Goal: Use online tool/utility: Utilize a website feature to perform a specific function

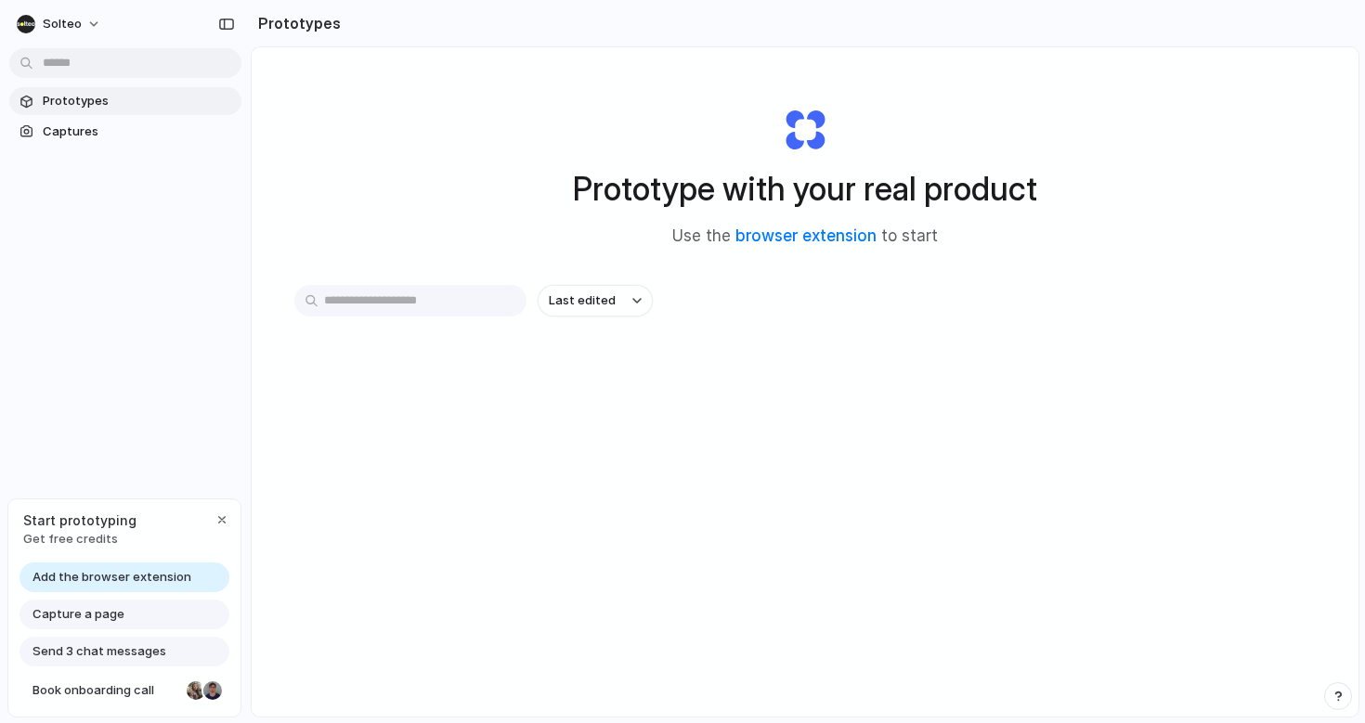
click at [1042, 374] on div "Last edited" at bounding box center [805, 366] width 1022 height 163
click at [137, 568] on div "Add the browser extension" at bounding box center [125, 578] width 210 height 30
click at [137, 572] on span "Add the browser extension" at bounding box center [112, 577] width 159 height 19
click at [139, 573] on span "Add the browser extension" at bounding box center [112, 577] width 159 height 19
drag, startPoint x: 139, startPoint y: 573, endPoint x: 120, endPoint y: 575, distance: 19.6
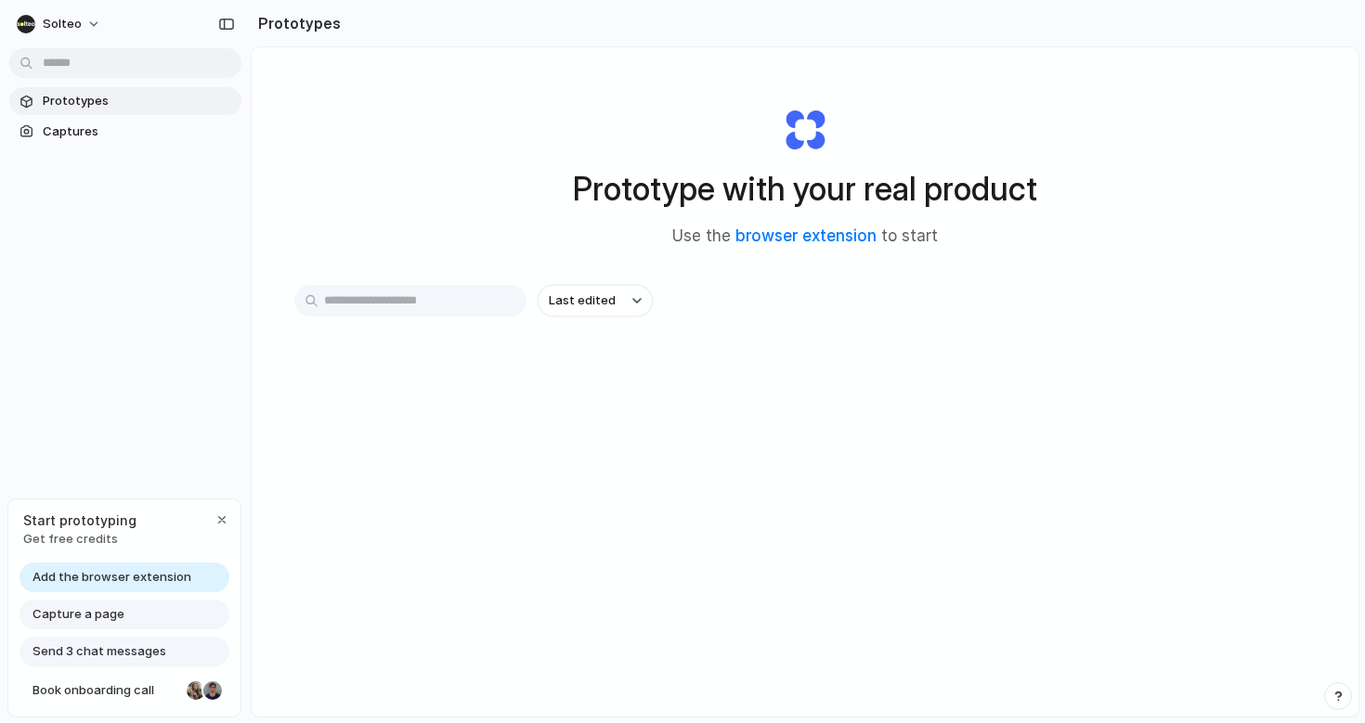
click at [138, 574] on span "Add the browser extension" at bounding box center [112, 577] width 159 height 19
click at [117, 575] on span "Add the browser extension" at bounding box center [112, 577] width 159 height 19
click at [829, 236] on link "browser extension" at bounding box center [806, 236] width 141 height 19
click at [126, 617] on div "Capture a page" at bounding box center [125, 615] width 210 height 30
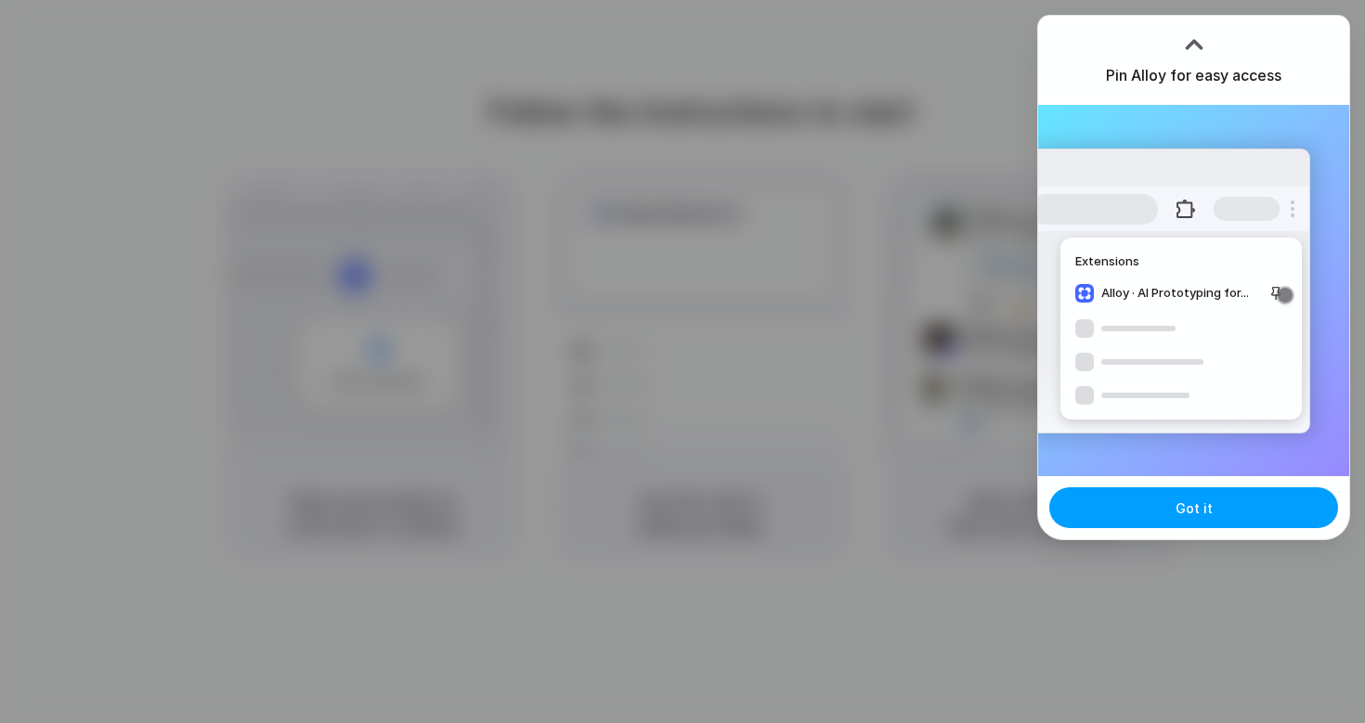
click at [1236, 507] on button "Got it" at bounding box center [1193, 508] width 289 height 41
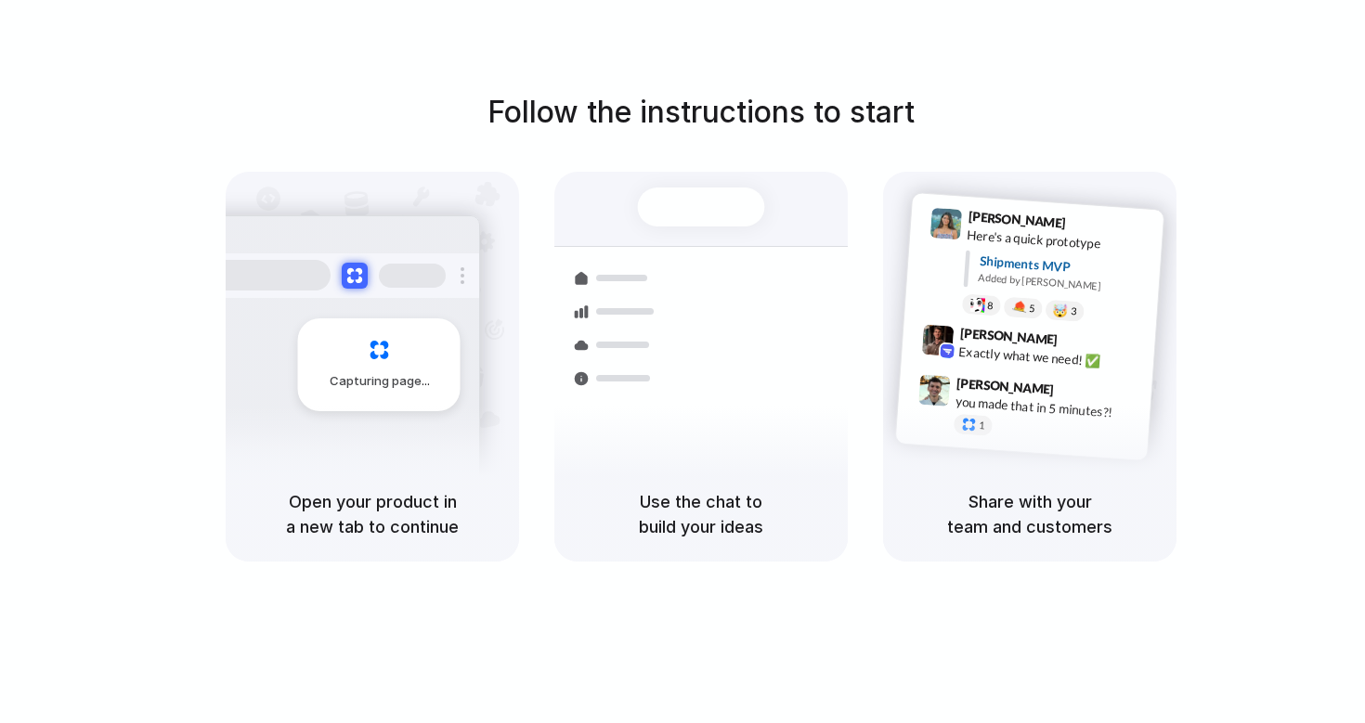
click at [1248, 172] on div "Follow the instructions to start Capturing page Open your product in a new tab …" at bounding box center [701, 326] width 1365 height 472
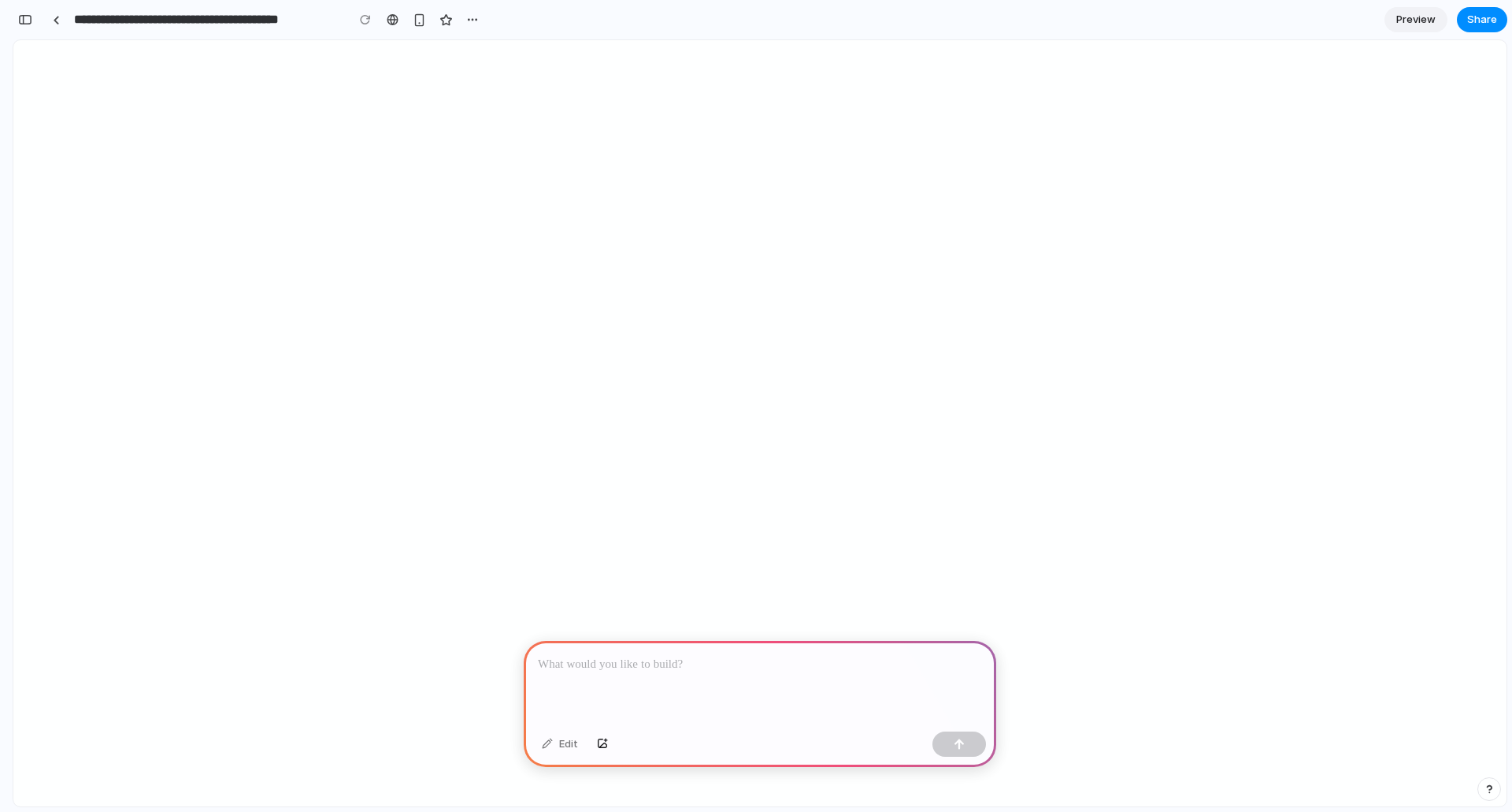
click at [636, 660] on p at bounding box center [760, 664] width 444 height 19
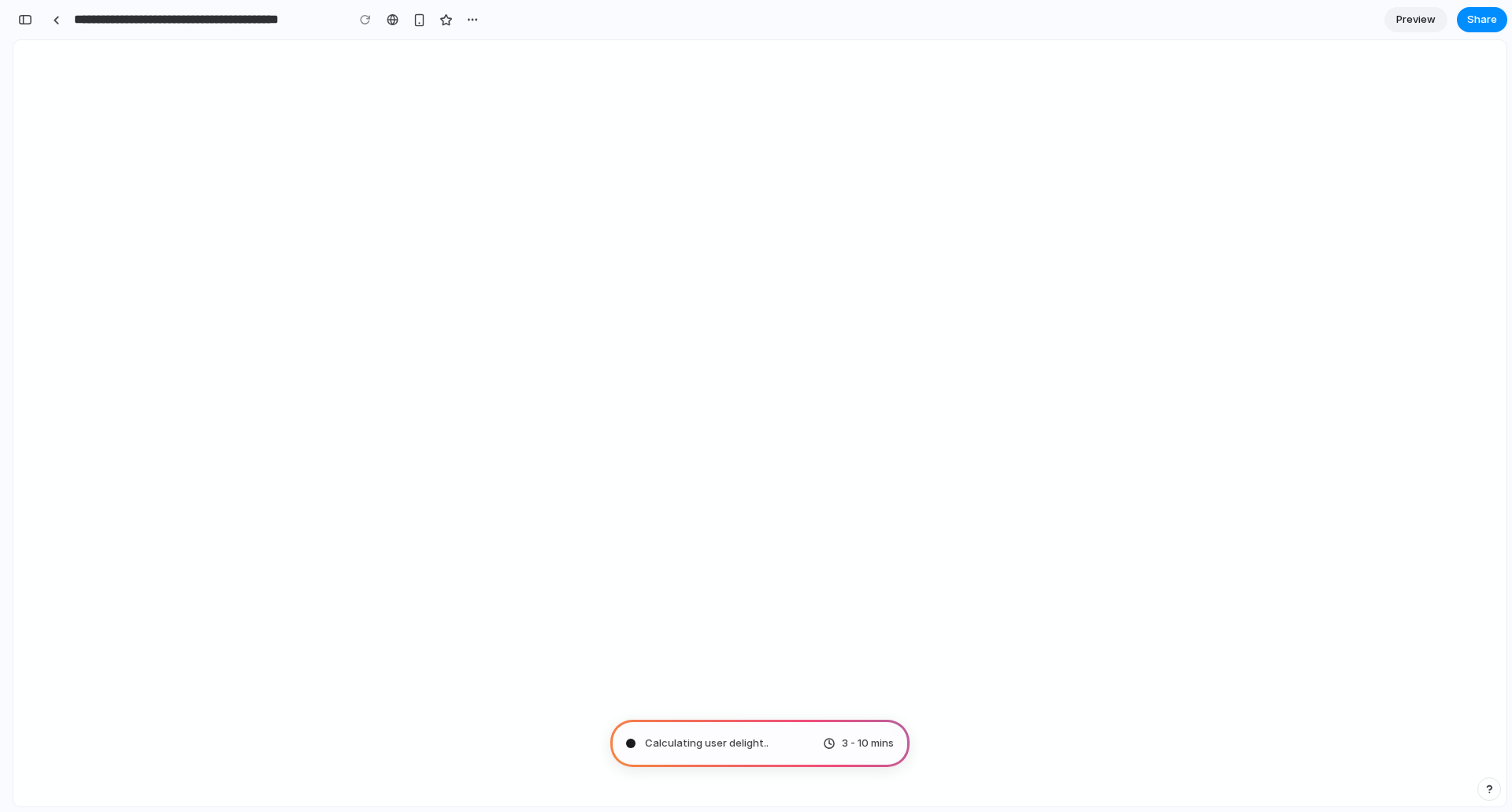
scroll to position [1, 0]
type input "**********"
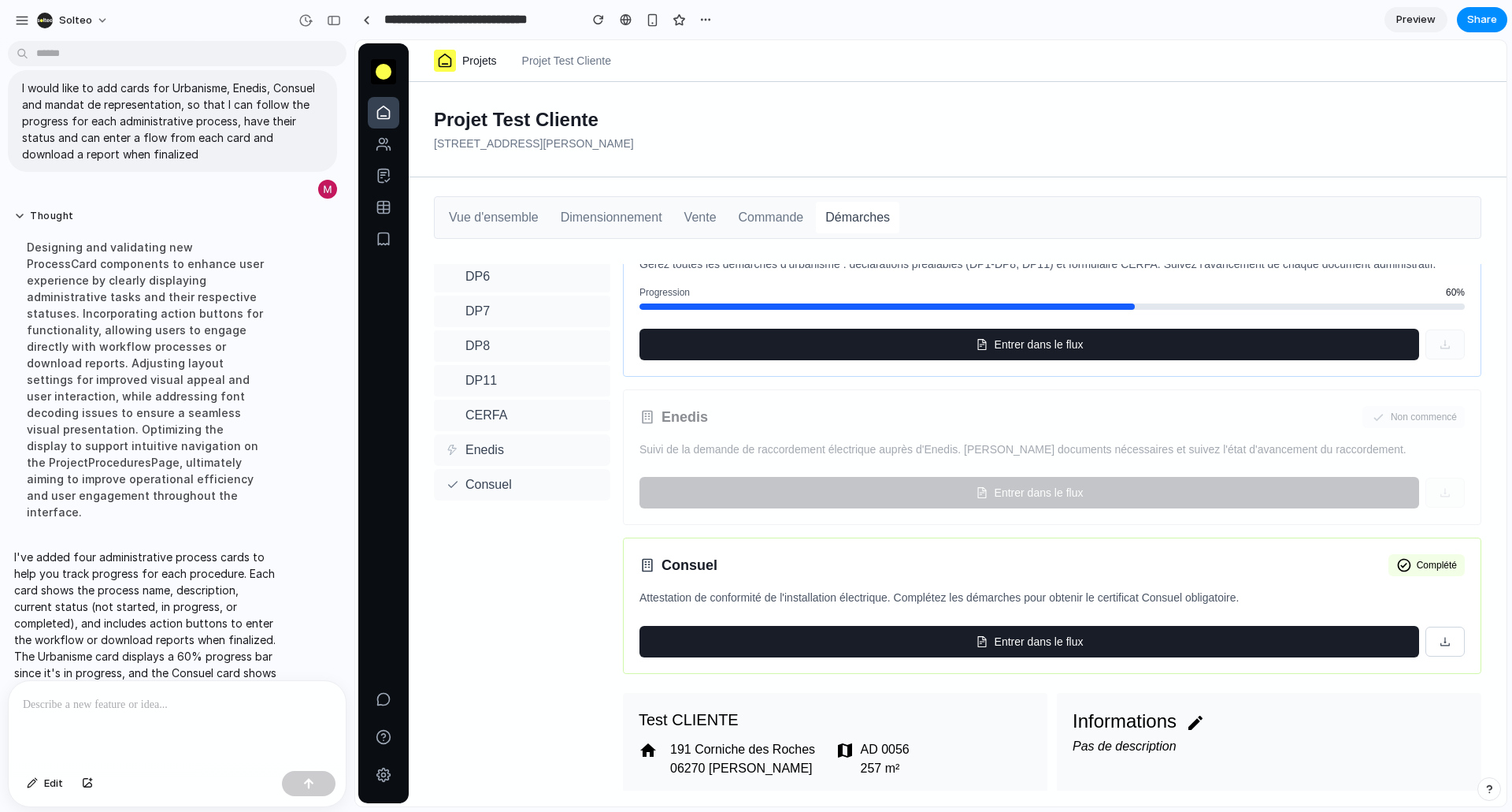
scroll to position [0, 0]
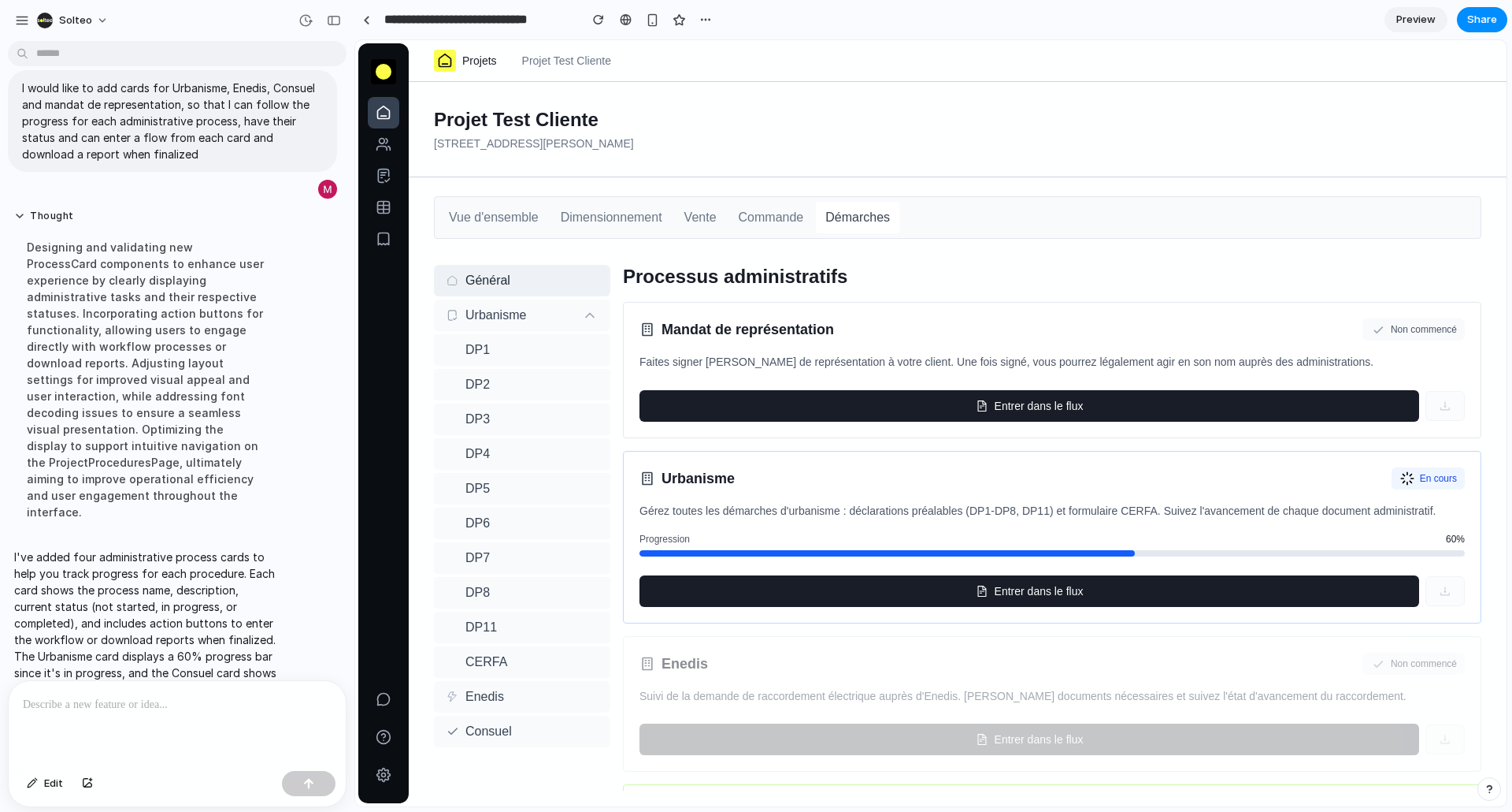
click at [1118, 405] on button "Entrer dans le flux" at bounding box center [1029, 406] width 779 height 31
click at [725, 304] on div "Mandat de représentation Non commencé Faites signer [PERSON_NAME] de représenta…" at bounding box center [1052, 370] width 858 height 137
click at [168, 721] on div at bounding box center [177, 722] width 338 height 83
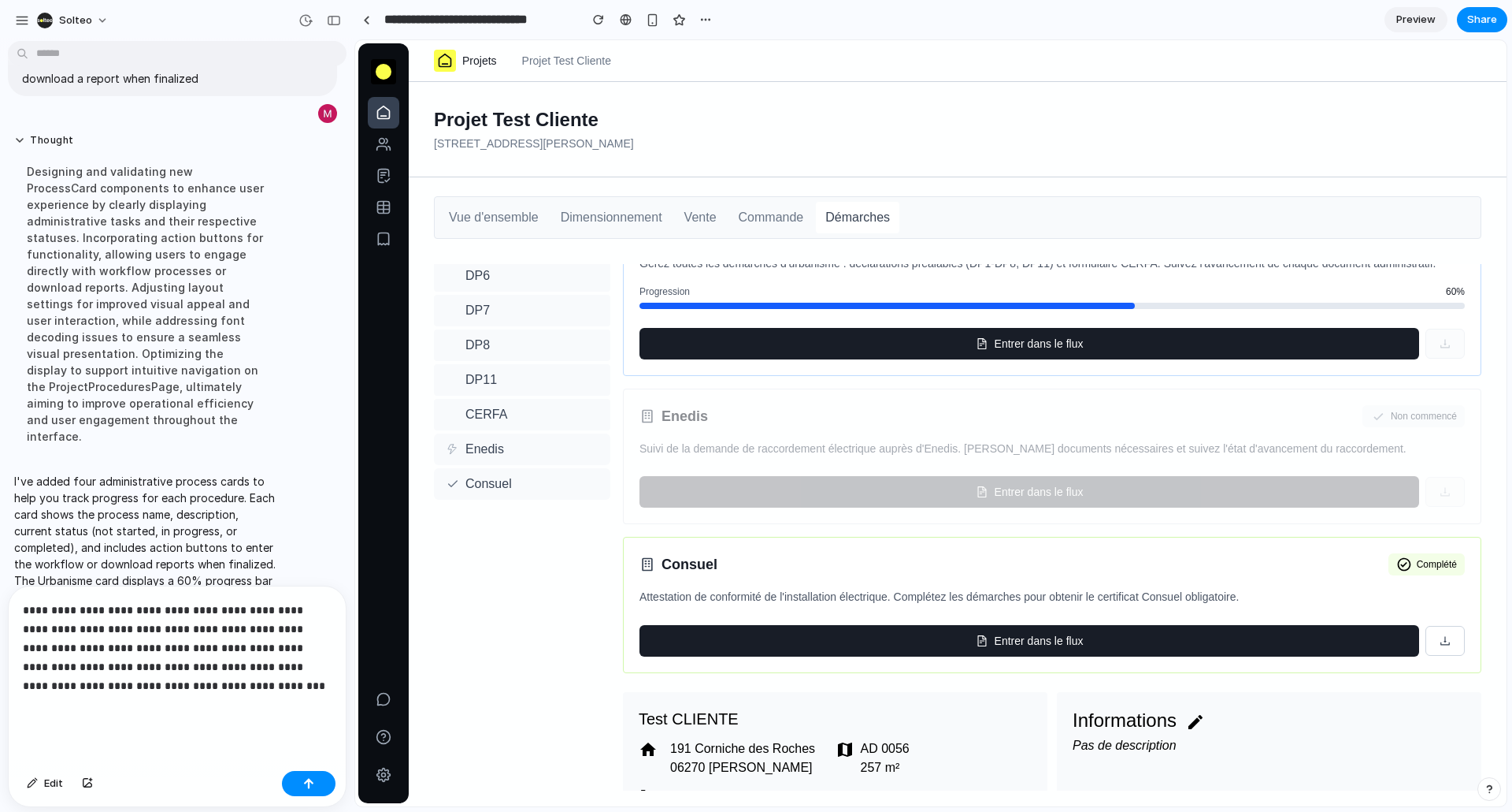
scroll to position [119, 0]
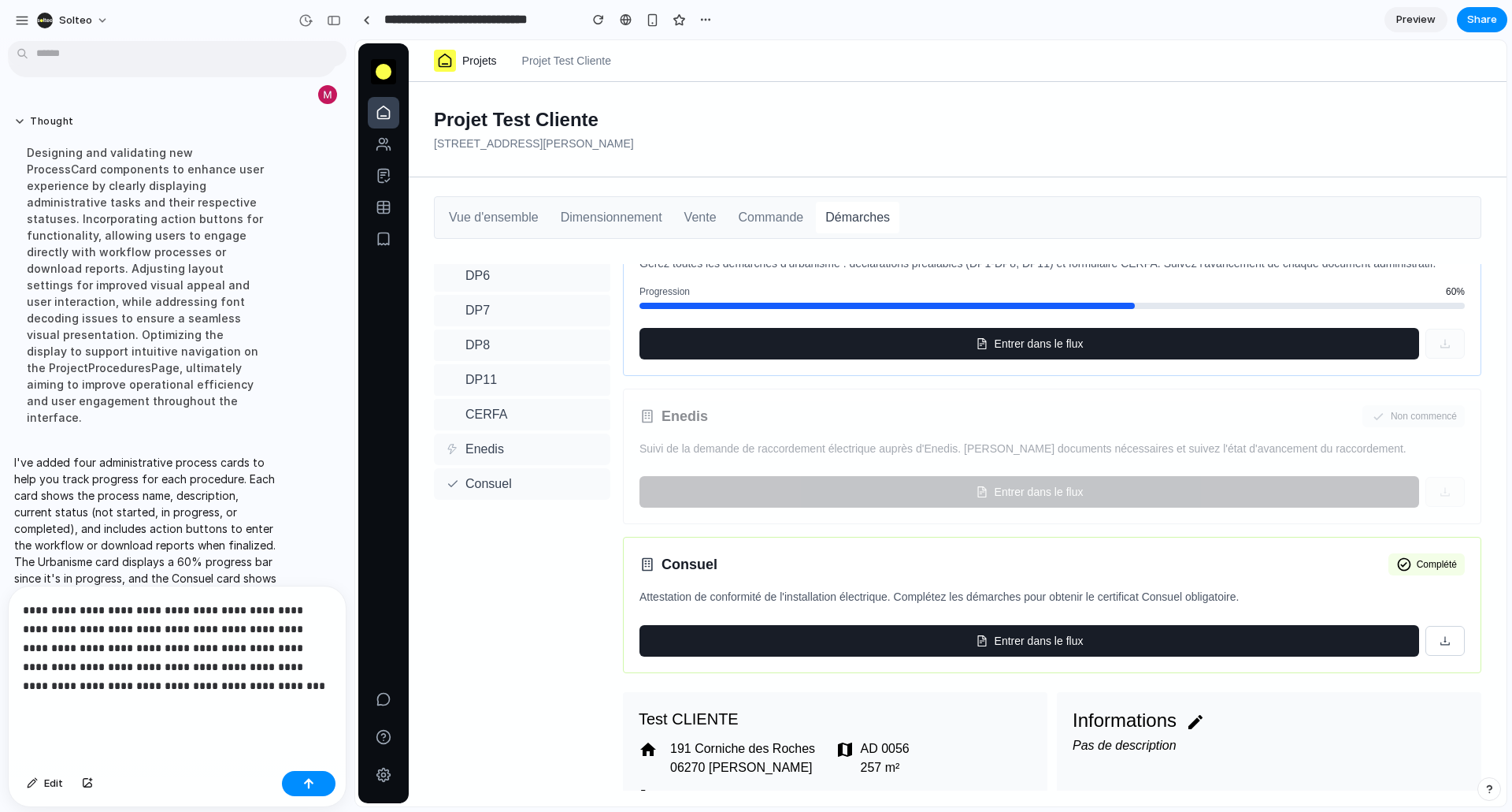
click at [128, 683] on p "**********" at bounding box center [177, 658] width 309 height 114
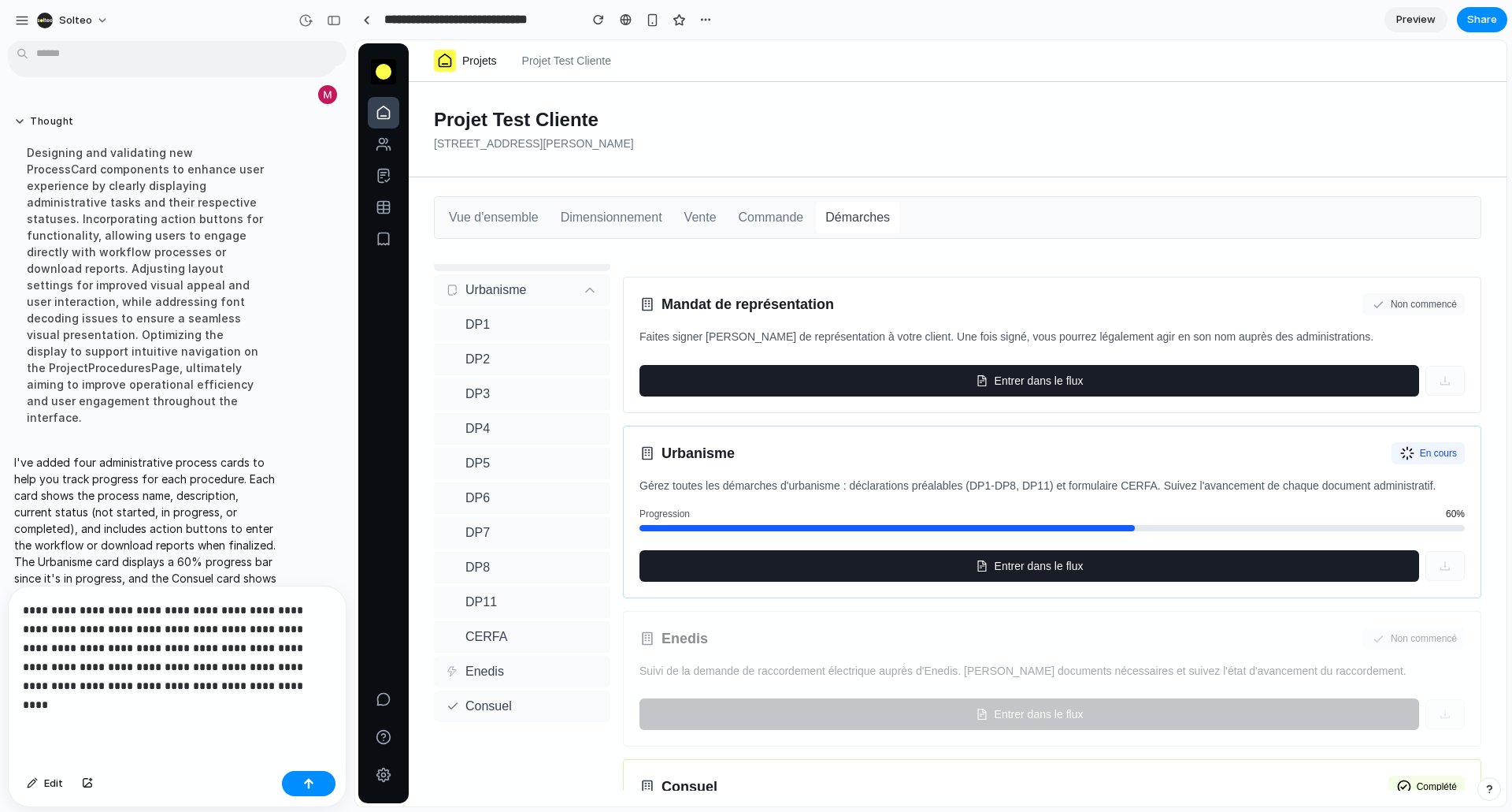
scroll to position [0, 0]
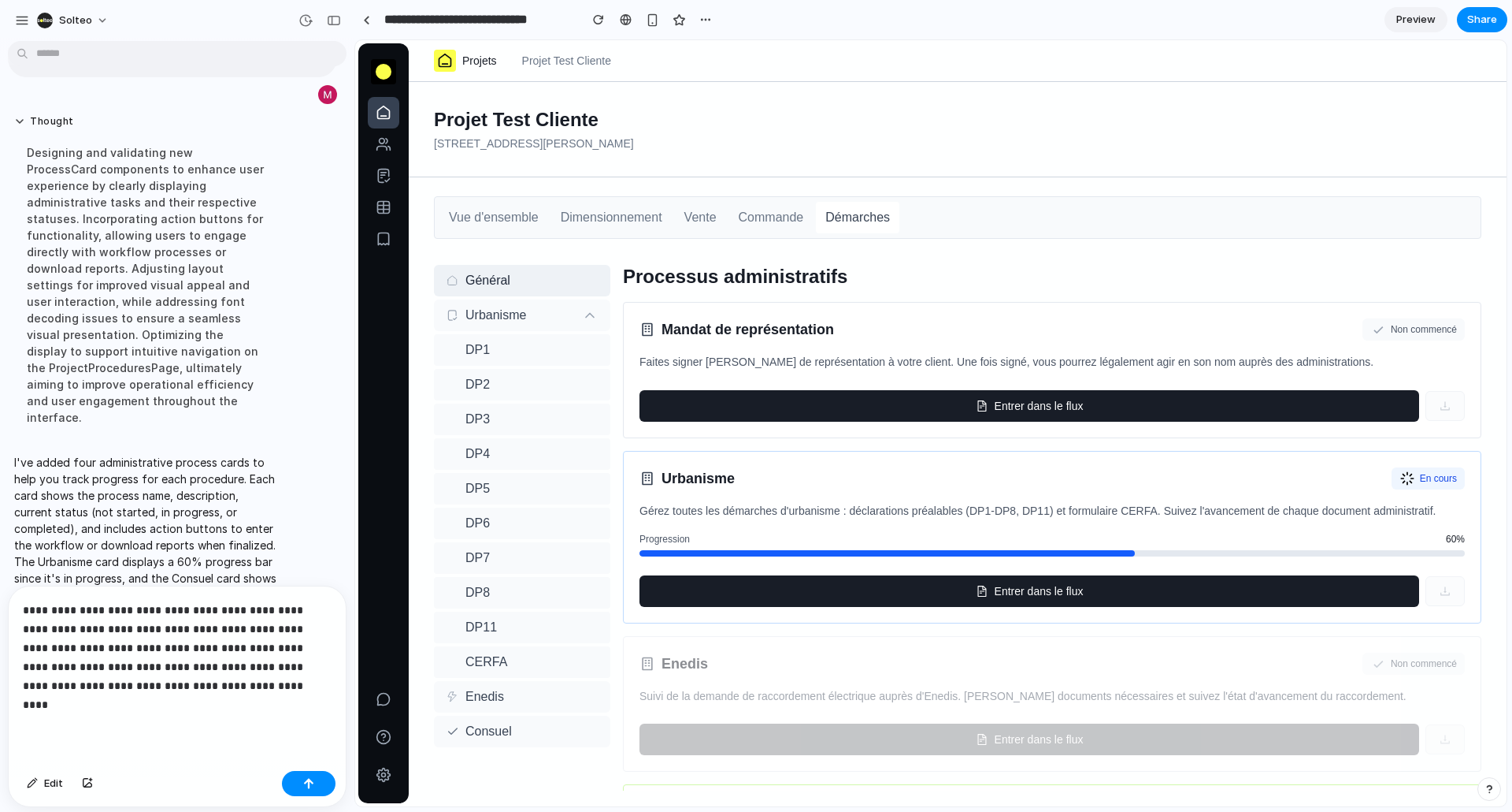
click at [259, 699] on p "**********" at bounding box center [177, 658] width 309 height 114
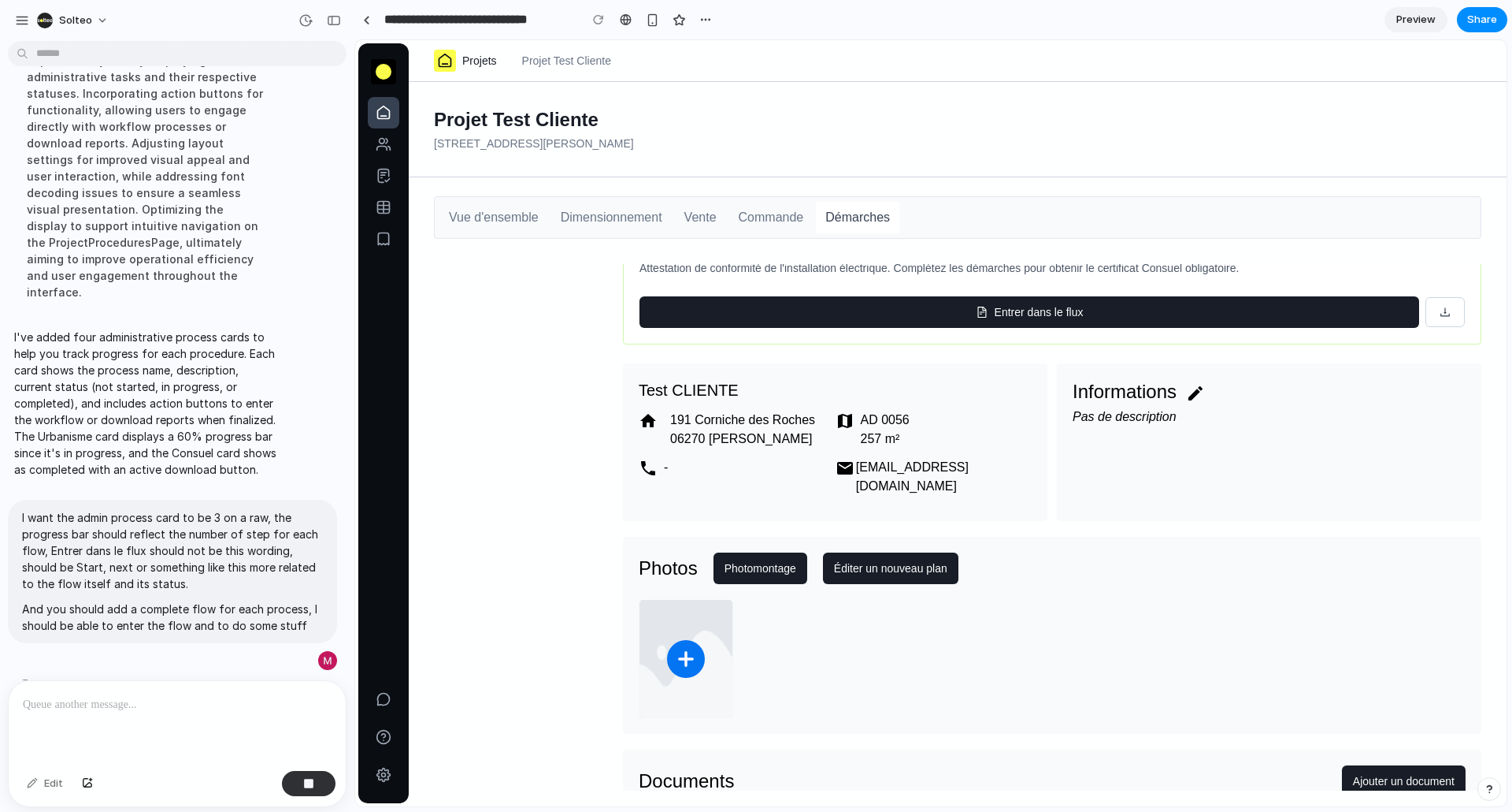
scroll to position [608, 0]
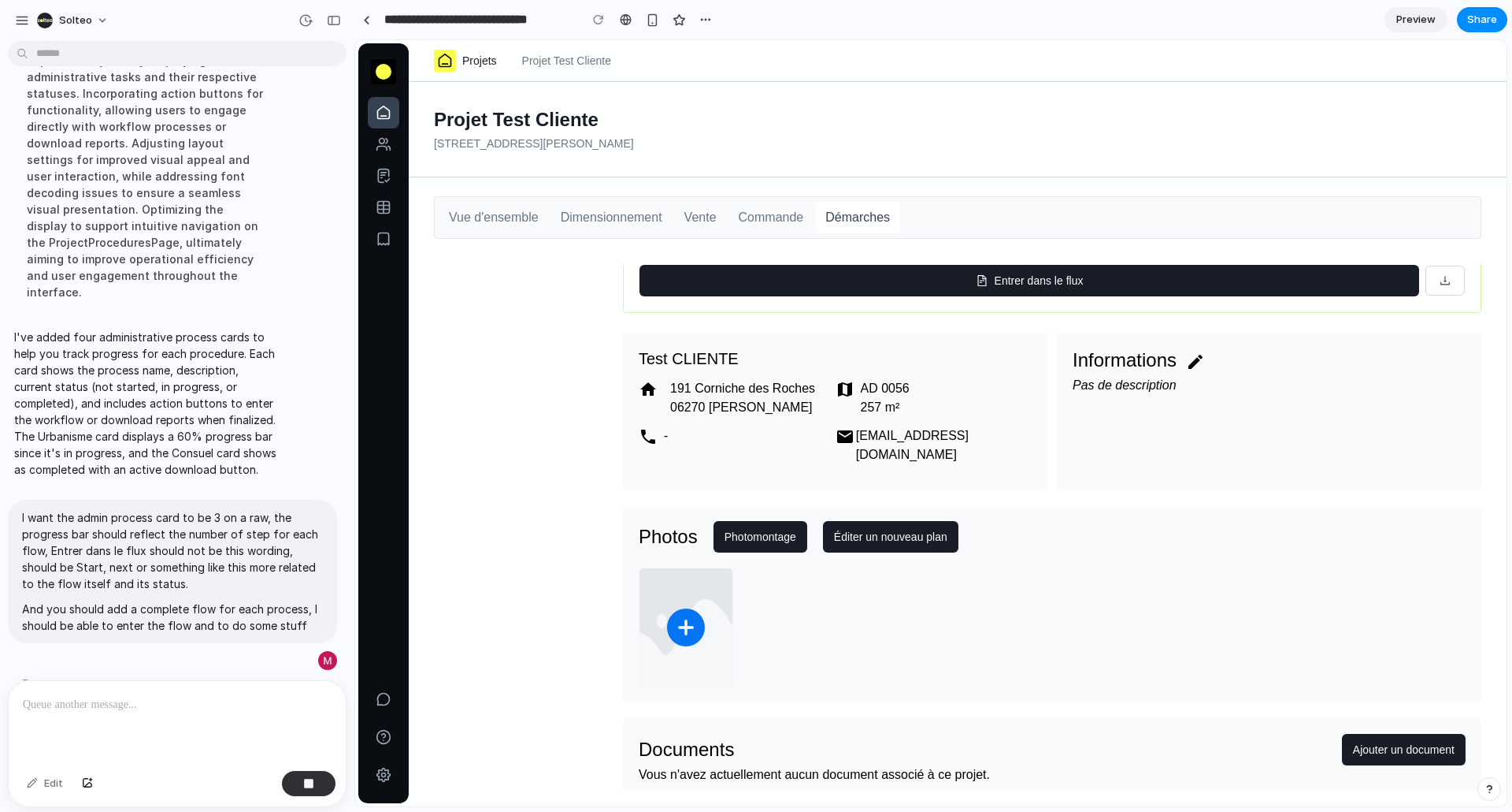
click at [940, 552] on button "Éditer un nouveau plan" at bounding box center [891, 536] width 136 height 31
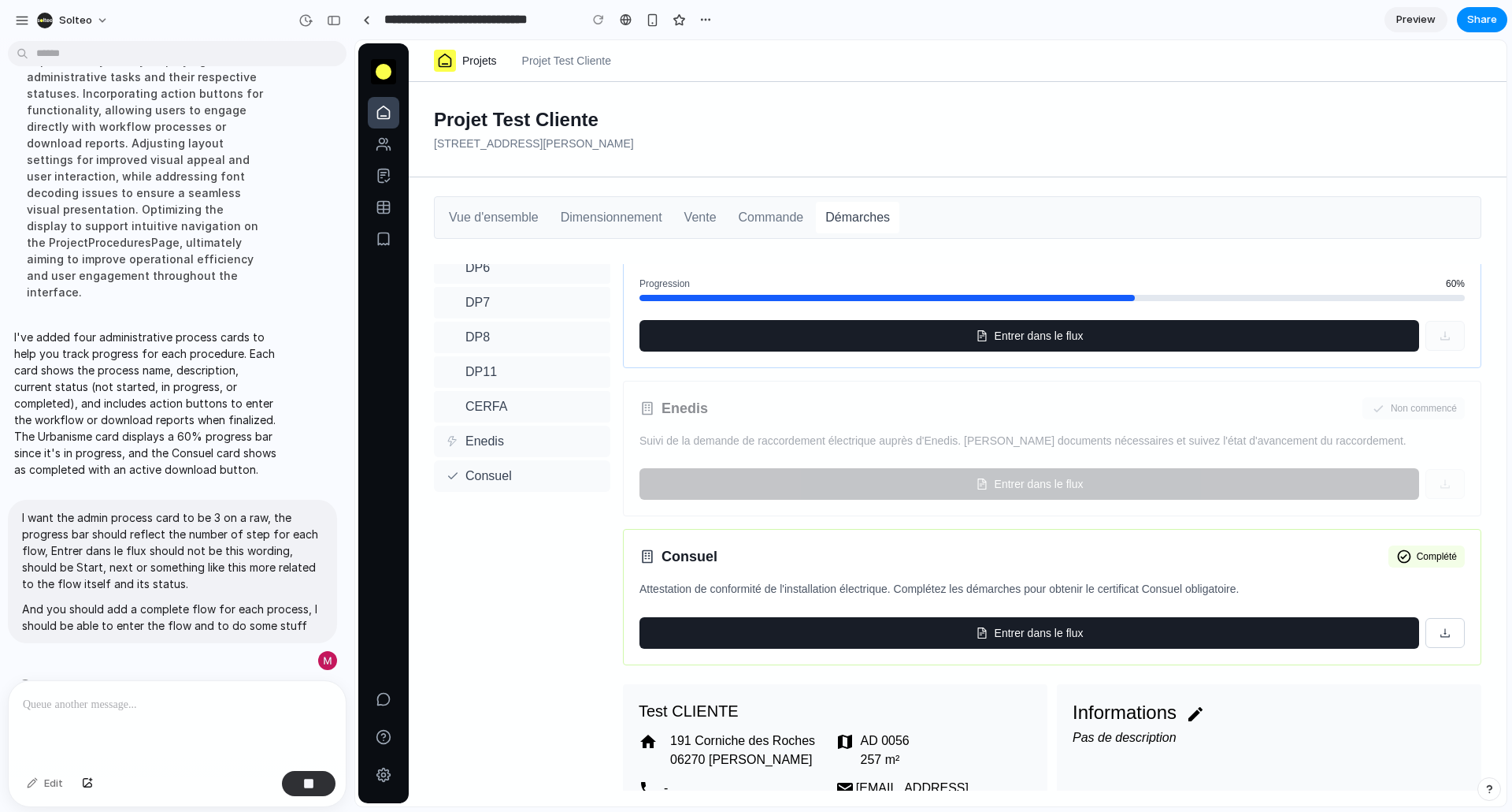
scroll to position [0, 0]
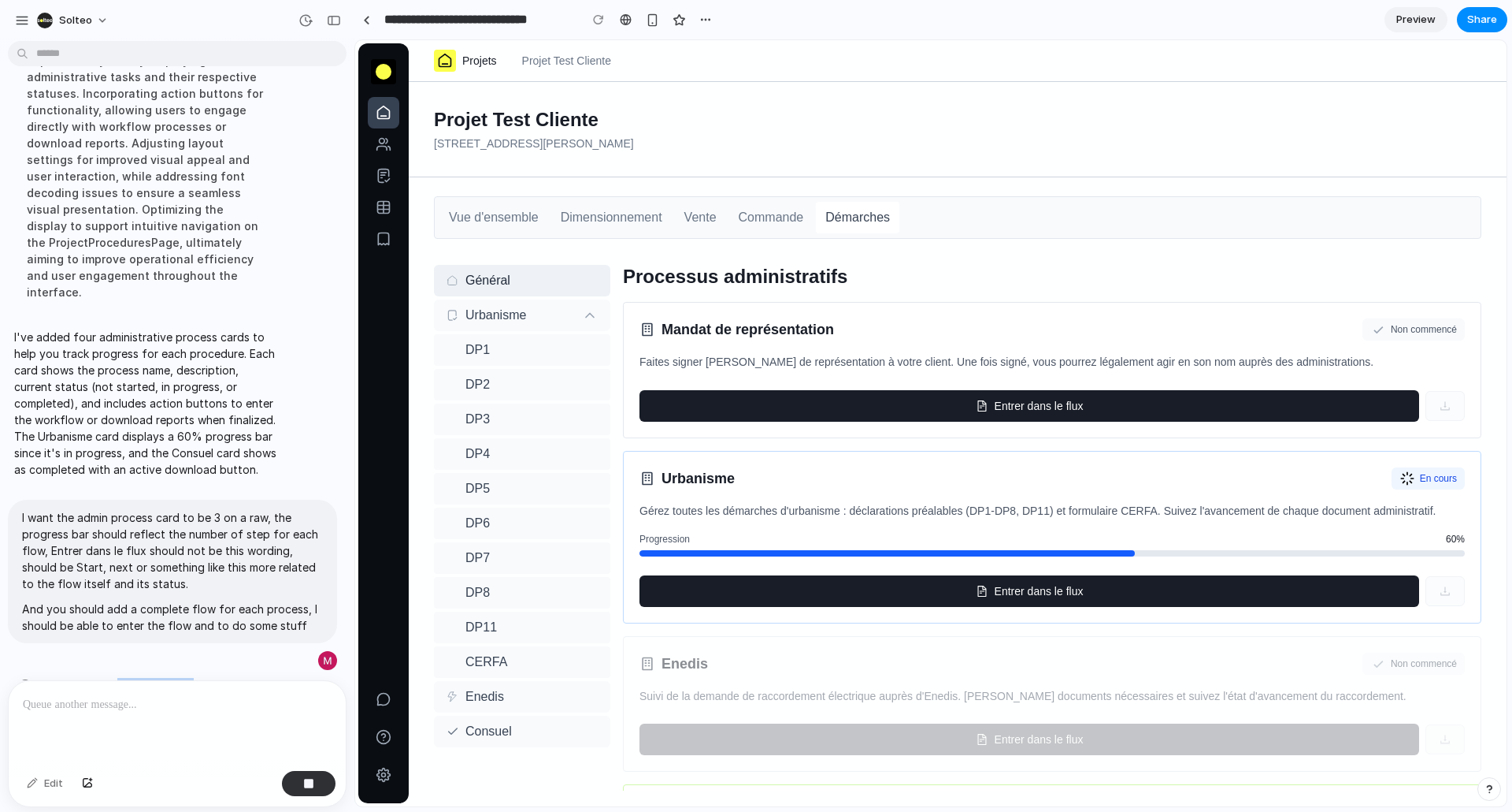
drag, startPoint x: 123, startPoint y: 650, endPoint x: 198, endPoint y: 654, distance: 75.1
click at [190, 678] on span "Booting up imagination circuits" at bounding box center [127, 686] width 174 height 17
click at [204, 678] on span "Booting up imagination circuits ." at bounding box center [129, 686] width 177 height 17
